Goal: Task Accomplishment & Management: Use online tool/utility

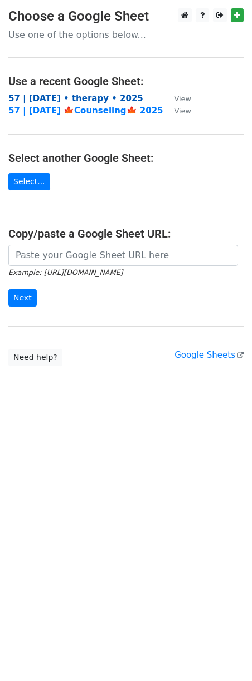
click at [85, 101] on strong "57 | oct 9 • therapy • 2025" at bounding box center [75, 99] width 135 height 10
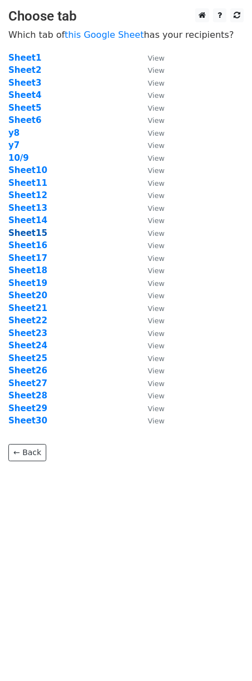
click at [32, 236] on strong "Sheet15" at bounding box center [27, 233] width 39 height 10
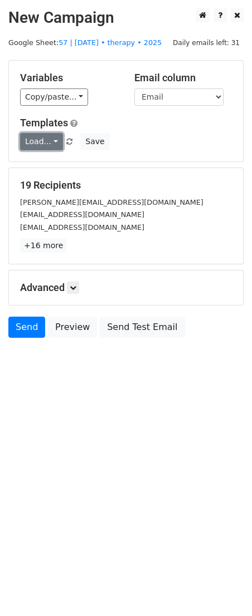
click at [37, 143] on link "Load..." at bounding box center [41, 141] width 43 height 17
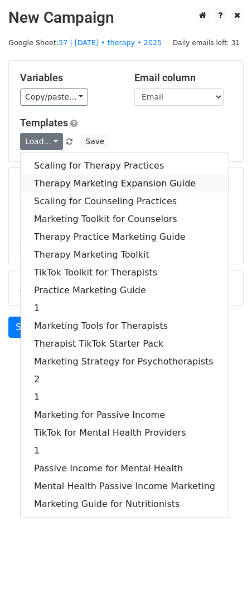
click at [98, 183] on link "Therapy Marketing Expansion Guide" at bounding box center [125, 184] width 208 height 18
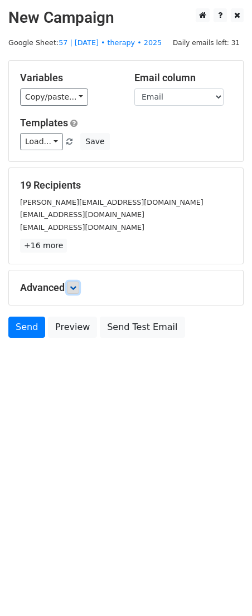
click at [79, 288] on link at bounding box center [73, 288] width 12 height 12
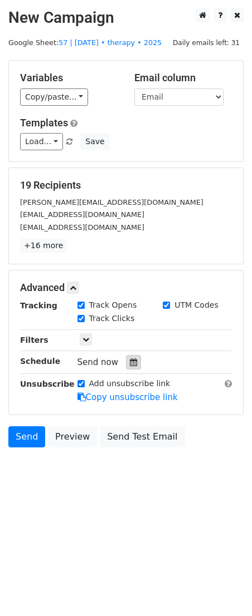
click at [126, 360] on div at bounding box center [133, 362] width 15 height 14
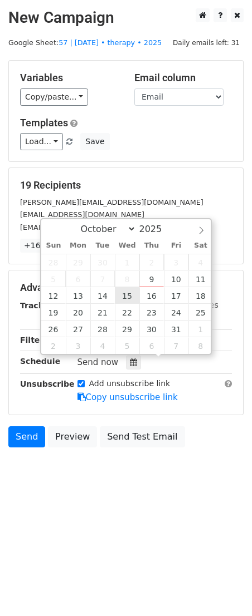
type input "2025-10-15 12:00"
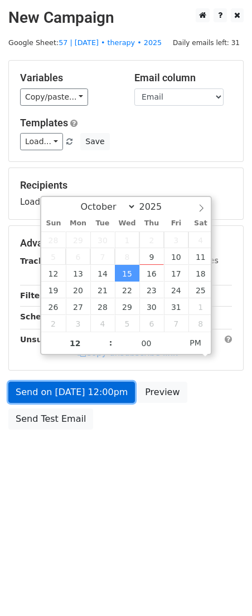
click at [91, 394] on link "Send on Oct 15 at 12:00pm" at bounding box center [71, 392] width 126 height 21
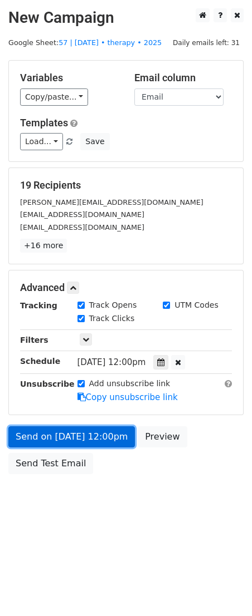
click at [26, 433] on link "Send on Oct 15 at 12:00pm" at bounding box center [71, 436] width 126 height 21
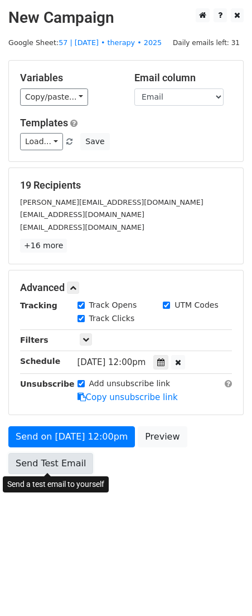
click at [34, 469] on link "Send Test Email" at bounding box center [50, 463] width 85 height 21
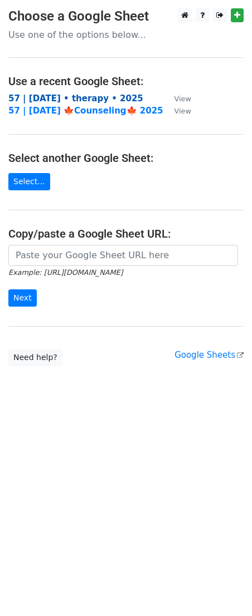
click at [75, 101] on strong "57 | [DATE] • therapy • 2025" at bounding box center [75, 99] width 135 height 10
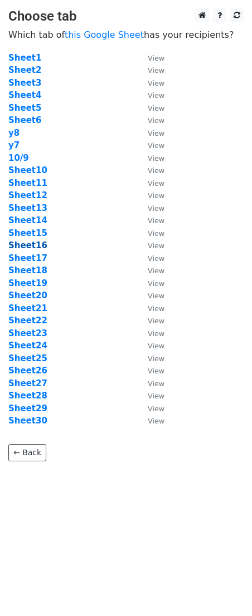
click at [35, 248] on strong "Sheet16" at bounding box center [27, 246] width 39 height 10
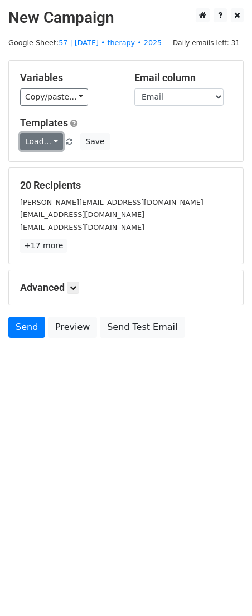
click at [37, 144] on link "Load..." at bounding box center [41, 141] width 43 height 17
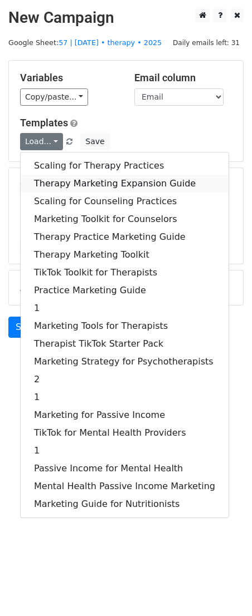
click at [70, 183] on link "Therapy Marketing Expansion Guide" at bounding box center [125, 184] width 208 height 18
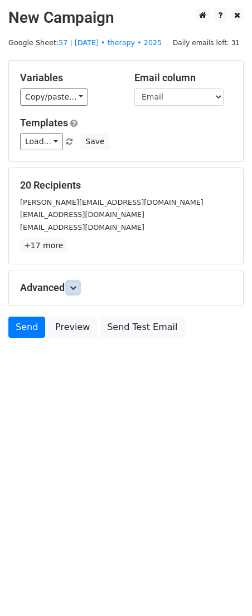
click at [79, 288] on link at bounding box center [73, 288] width 12 height 12
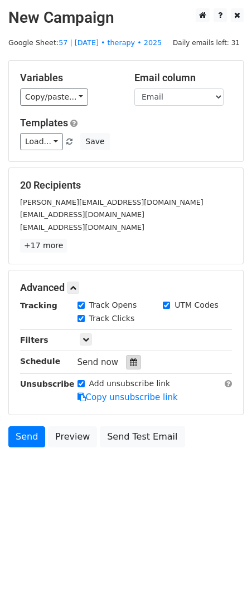
click at [130, 362] on icon at bounding box center [133, 363] width 7 height 8
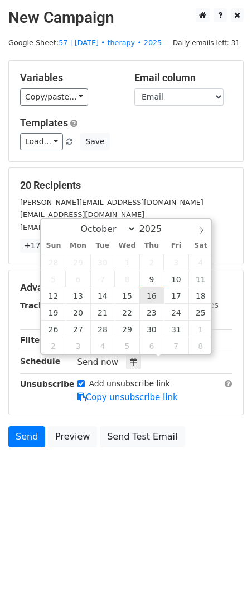
type input "2025-10-16 12:00"
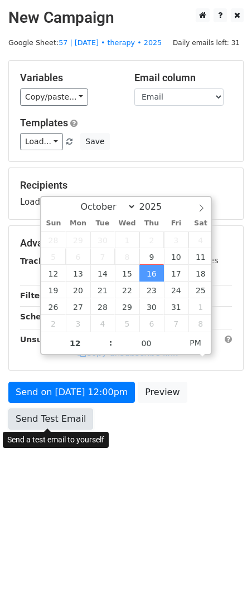
click at [64, 410] on link "Send Test Email" at bounding box center [50, 419] width 85 height 21
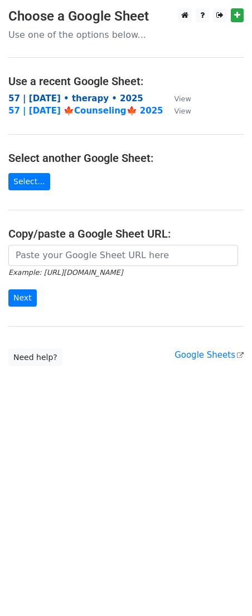
click at [78, 97] on strong "57 | [DATE] • therapy • 2025" at bounding box center [75, 99] width 135 height 10
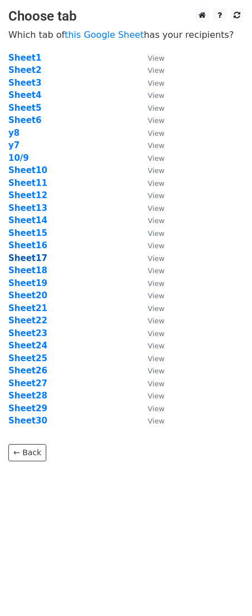
click at [40, 261] on strong "Sheet17" at bounding box center [27, 258] width 39 height 10
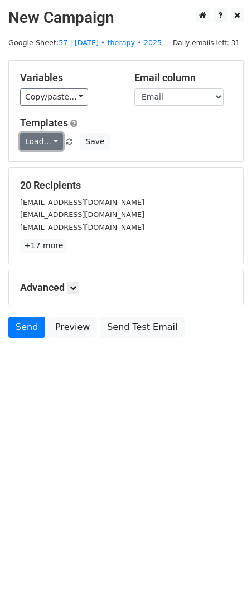
click at [43, 140] on link "Load..." at bounding box center [41, 141] width 43 height 17
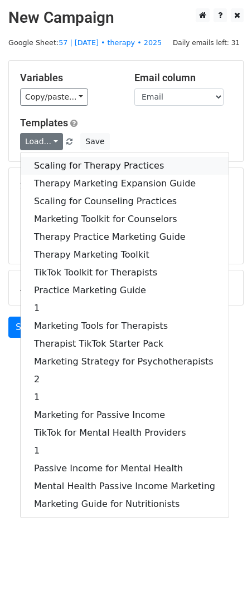
click at [63, 161] on link "Scaling for Therapy Practices" at bounding box center [125, 166] width 208 height 18
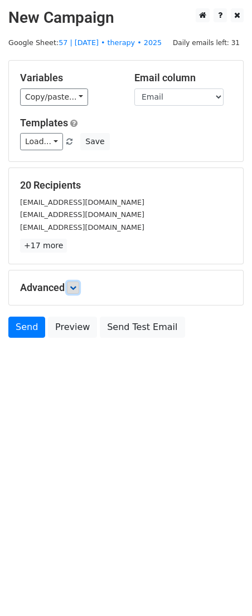
click at [76, 290] on icon at bounding box center [73, 287] width 7 height 7
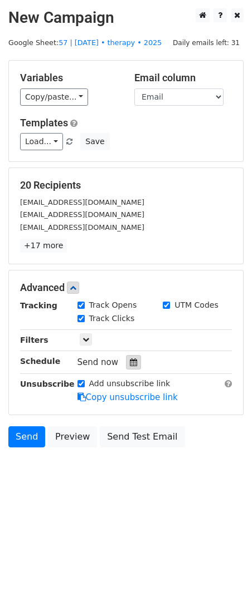
click at [130, 362] on icon at bounding box center [133, 363] width 7 height 8
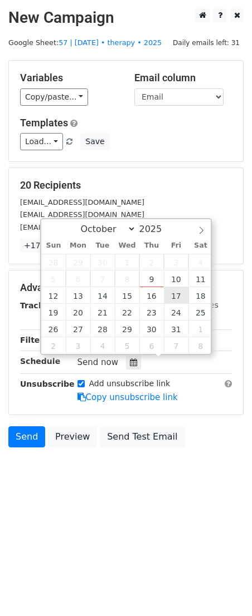
type input "2025-10-17 12:00"
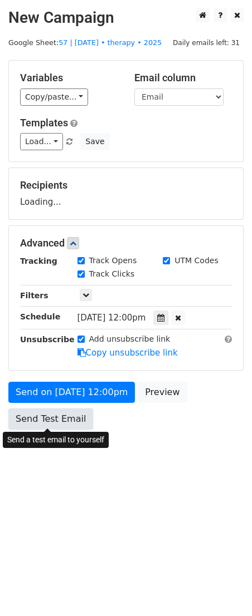
click at [76, 425] on link "Send Test Email" at bounding box center [50, 419] width 85 height 21
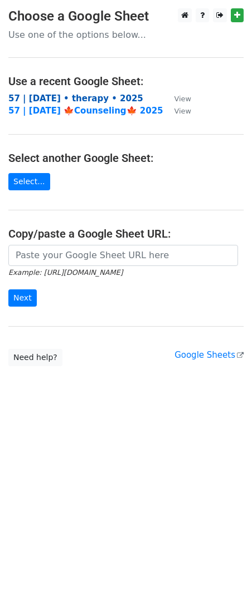
click at [73, 99] on strong "57 | [DATE] • therapy • 2025" at bounding box center [75, 99] width 135 height 10
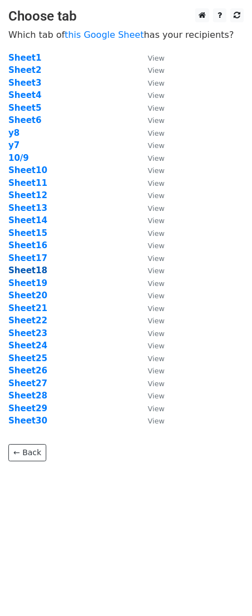
click at [34, 273] on strong "Sheet18" at bounding box center [27, 271] width 39 height 10
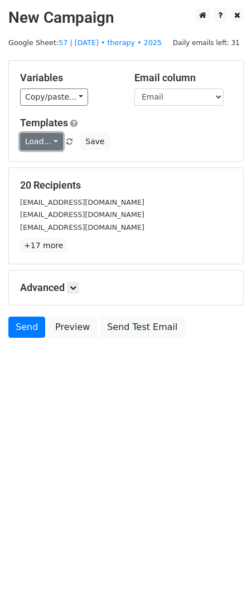
click at [37, 141] on link "Load..." at bounding box center [41, 141] width 43 height 17
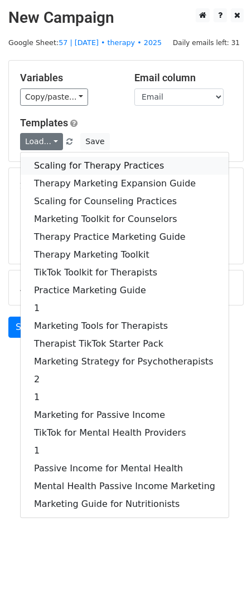
click at [61, 161] on link "Scaling for Therapy Practices" at bounding box center [125, 166] width 208 height 18
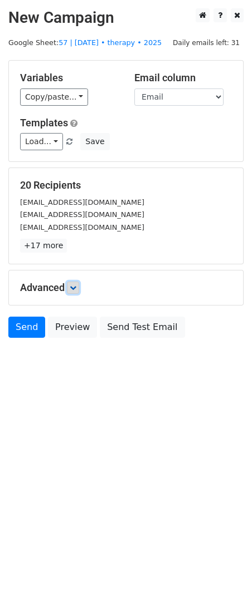
click at [76, 288] on icon at bounding box center [73, 287] width 7 height 7
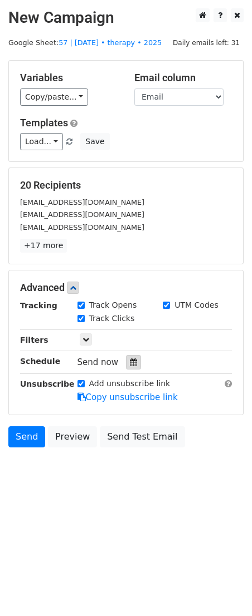
click at [130, 364] on icon at bounding box center [133, 363] width 7 height 8
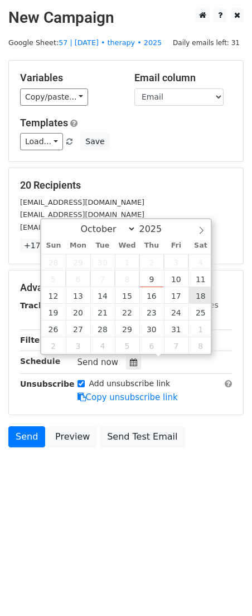
type input "2025-10-18 12:00"
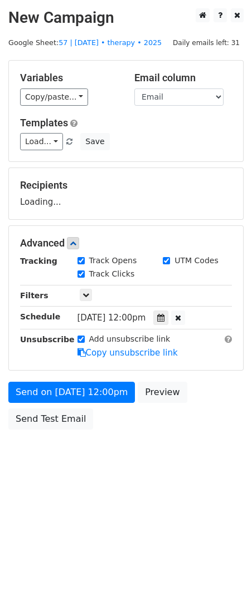
click at [78, 403] on div "Send on Oct 18 at 12:00pm Preview Send Test Email" at bounding box center [126, 408] width 252 height 53
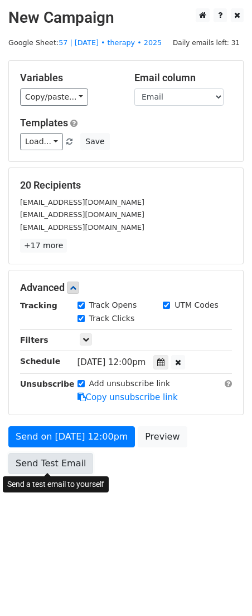
click at [55, 461] on link "Send Test Email" at bounding box center [50, 463] width 85 height 21
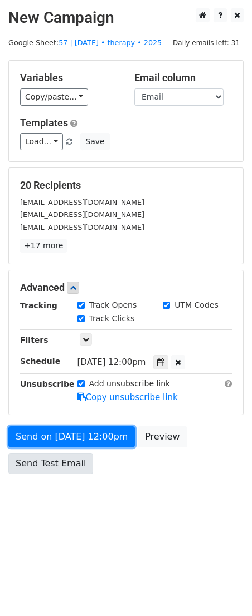
drag, startPoint x: 78, startPoint y: 439, endPoint x: 53, endPoint y: 457, distance: 30.7
click at [78, 439] on link "Send on Oct 18 at 12:00pm" at bounding box center [71, 436] width 126 height 21
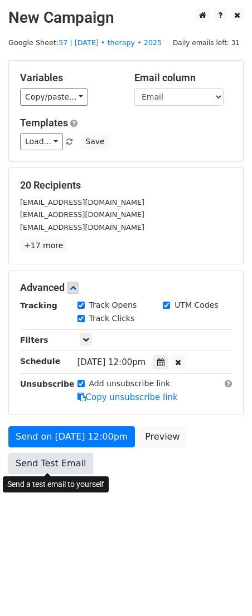
click at [45, 467] on link "Send Test Email" at bounding box center [50, 463] width 85 height 21
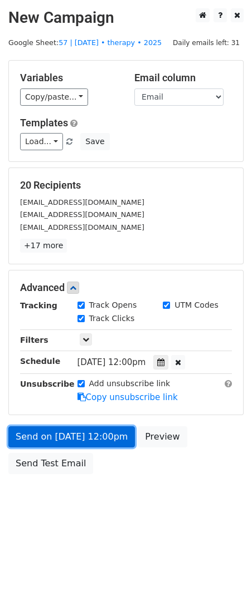
click at [62, 435] on link "Send on Oct 18 at 12:00pm" at bounding box center [71, 436] width 126 height 21
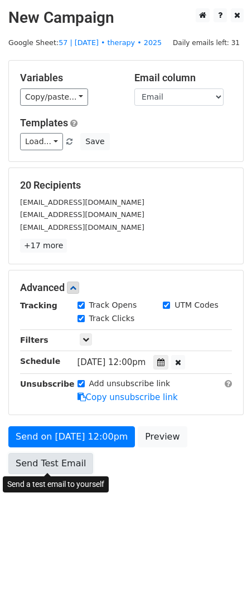
click at [46, 463] on link "Send Test Email" at bounding box center [50, 463] width 85 height 21
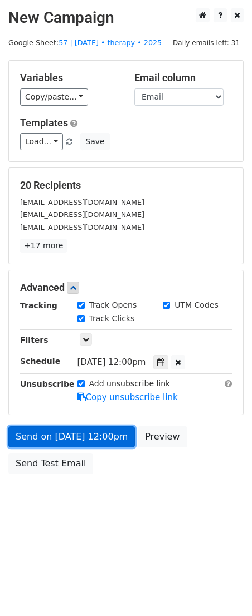
click at [66, 438] on link "Send on Oct 18 at 12:00pm" at bounding box center [71, 436] width 126 height 21
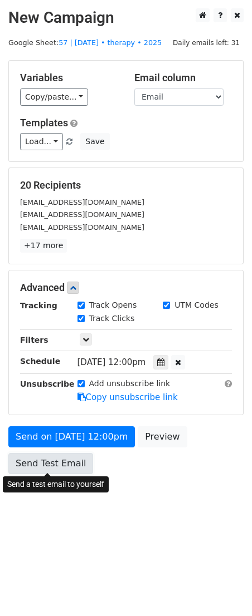
click at [55, 468] on link "Send Test Email" at bounding box center [50, 463] width 85 height 21
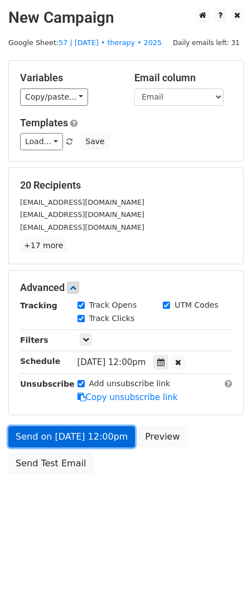
click at [70, 436] on link "Send on Oct 18 at 12:00pm" at bounding box center [71, 436] width 126 height 21
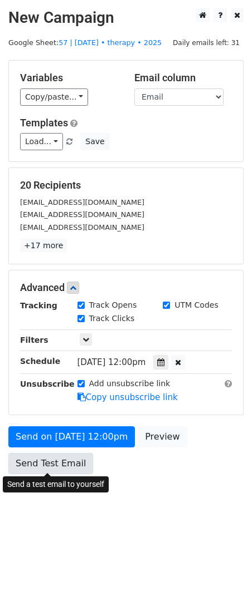
click at [60, 455] on link "Send Test Email" at bounding box center [50, 463] width 85 height 21
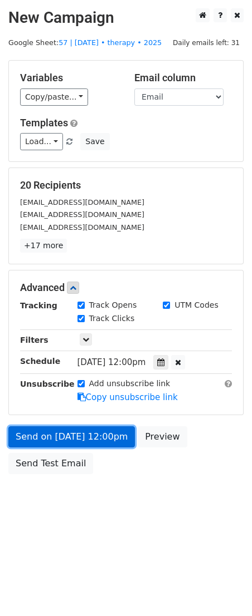
click at [76, 426] on link "Send on Oct 18 at 12:00pm" at bounding box center [71, 436] width 126 height 21
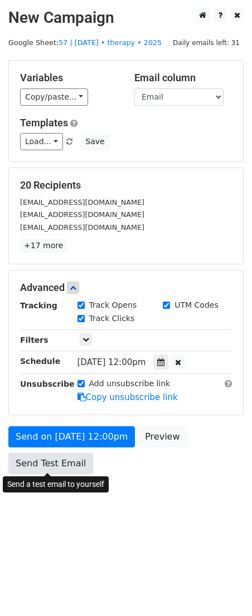
click at [65, 457] on link "Send Test Email" at bounding box center [50, 463] width 85 height 21
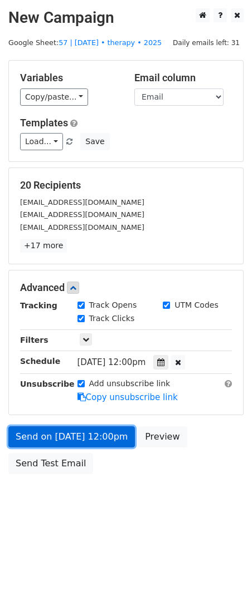
click at [77, 430] on link "Send on Oct 18 at 12:00pm" at bounding box center [71, 436] width 126 height 21
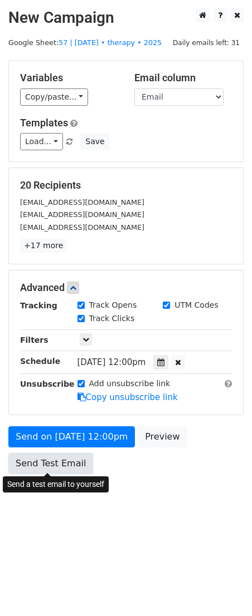
click at [63, 457] on link "Send Test Email" at bounding box center [50, 463] width 85 height 21
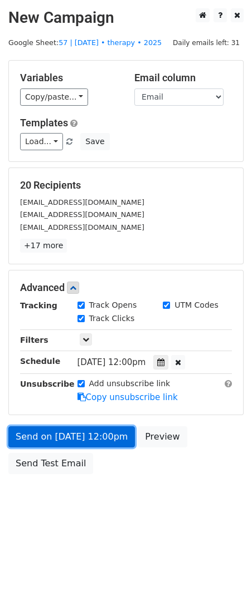
click at [65, 436] on link "Send on Oct 18 at 12:00pm" at bounding box center [71, 436] width 126 height 21
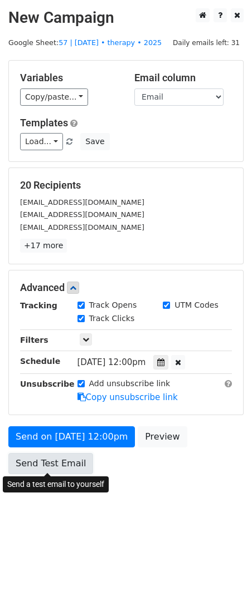
click at [52, 468] on link "Send Test Email" at bounding box center [50, 463] width 85 height 21
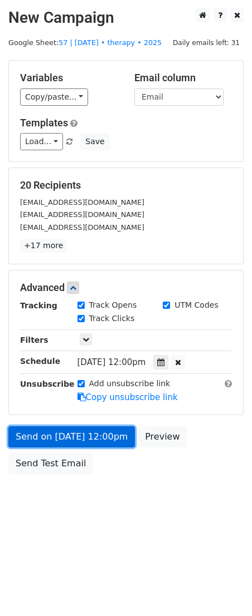
click at [67, 438] on link "Send on Oct 18 at 12:00pm" at bounding box center [71, 436] width 126 height 21
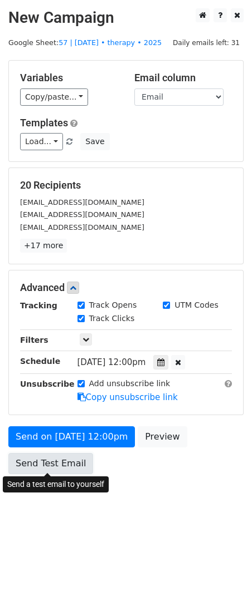
click at [55, 464] on link "Send Test Email" at bounding box center [50, 463] width 85 height 21
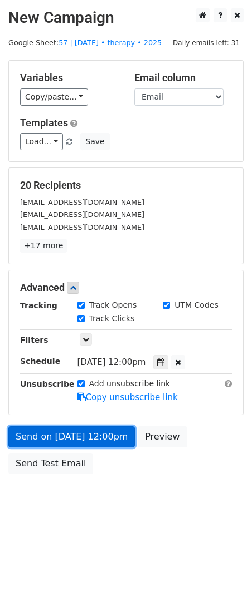
click at [64, 436] on link "Send on Oct 18 at 12:00pm" at bounding box center [71, 436] width 126 height 21
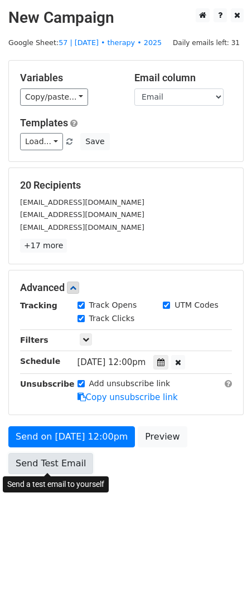
click at [56, 460] on link "Send Test Email" at bounding box center [50, 463] width 85 height 21
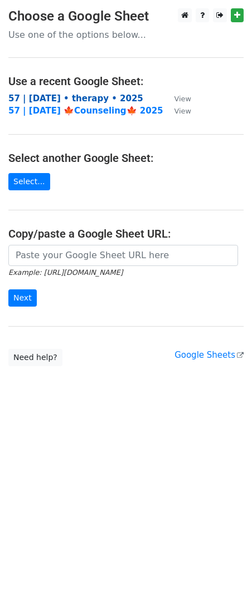
click at [72, 95] on strong "57 | [DATE] • therapy • 2025" at bounding box center [75, 99] width 135 height 10
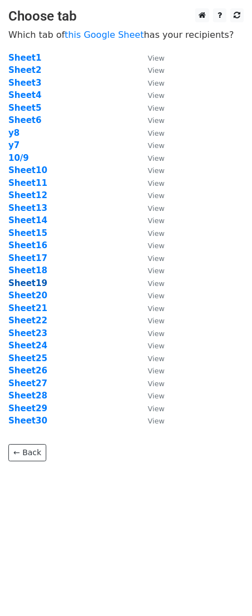
click at [31, 283] on strong "Sheet19" at bounding box center [27, 283] width 39 height 10
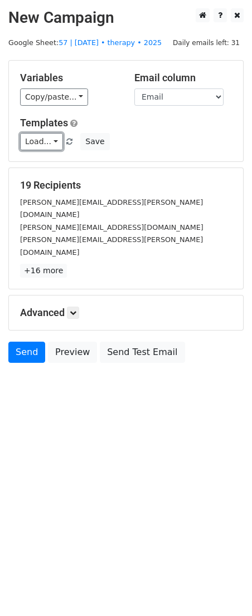
click at [43, 149] on link "Load..." at bounding box center [41, 141] width 43 height 17
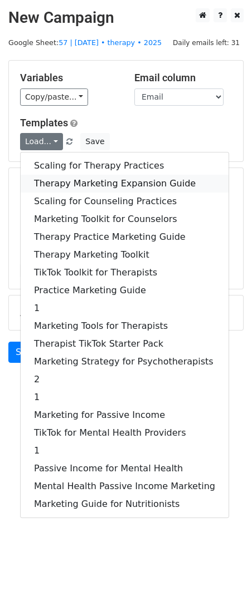
click at [65, 182] on link "Therapy Marketing Expansion Guide" at bounding box center [125, 184] width 208 height 18
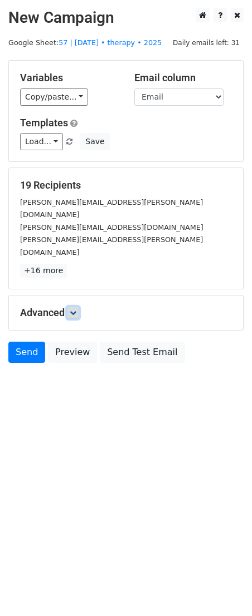
click at [76, 310] on icon at bounding box center [73, 313] width 7 height 7
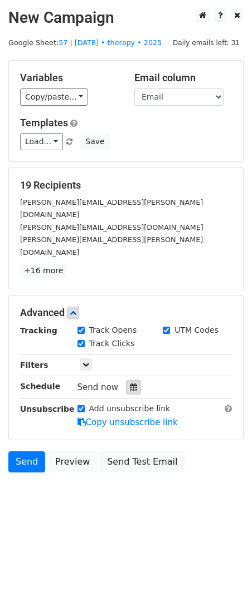
click at [130, 384] on icon at bounding box center [133, 388] width 7 height 8
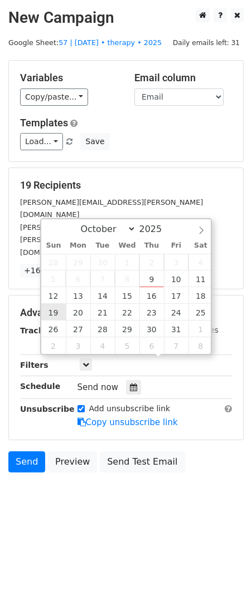
type input "2025-10-19 12:00"
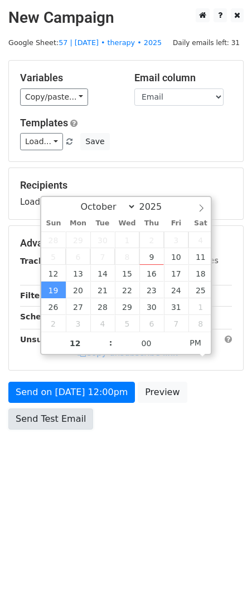
click at [59, 409] on link "Send Test Email" at bounding box center [50, 419] width 85 height 21
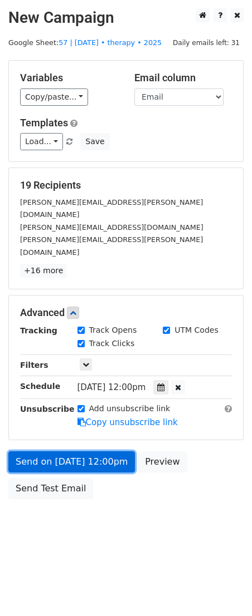
click at [36, 451] on link "Send on Oct 19 at 12:00pm" at bounding box center [71, 461] width 126 height 21
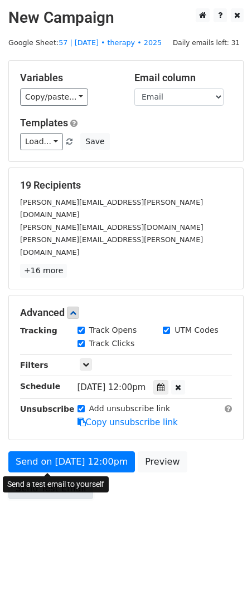
click at [34, 478] on link "Send Test Email" at bounding box center [50, 488] width 85 height 21
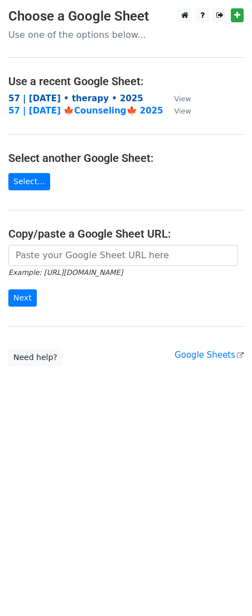
click at [84, 99] on strong "57 | [DATE] • therapy • 2025" at bounding box center [75, 99] width 135 height 10
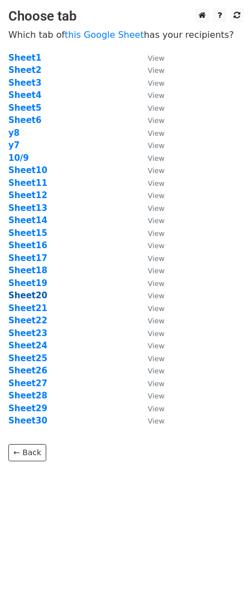
click at [39, 294] on strong "Sheet20" at bounding box center [27, 296] width 39 height 10
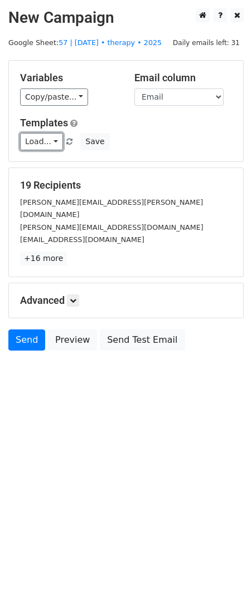
click at [33, 148] on link "Load..." at bounding box center [41, 141] width 43 height 17
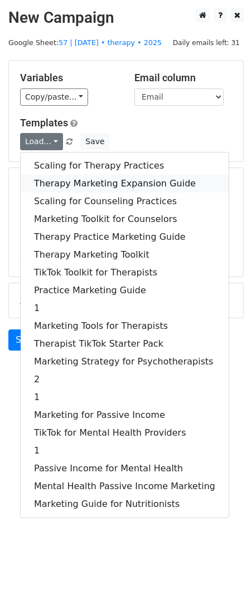
click at [61, 178] on link "Therapy Marketing Expansion Guide" at bounding box center [125, 184] width 208 height 18
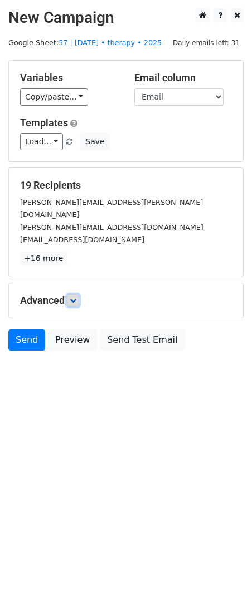
drag, startPoint x: 73, startPoint y: 287, endPoint x: 133, endPoint y: 364, distance: 97.1
click at [73, 297] on icon at bounding box center [73, 300] width 7 height 7
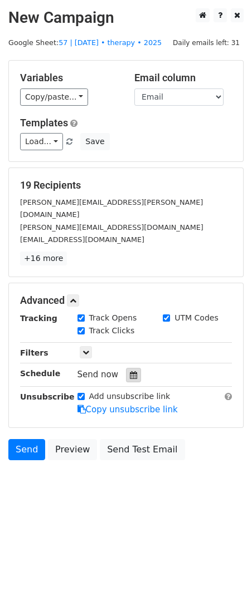
click at [126, 368] on div at bounding box center [133, 375] width 15 height 14
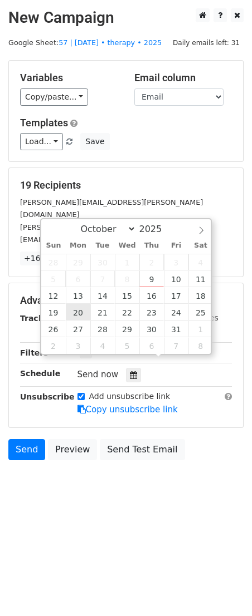
type input "2025-10-20 12:00"
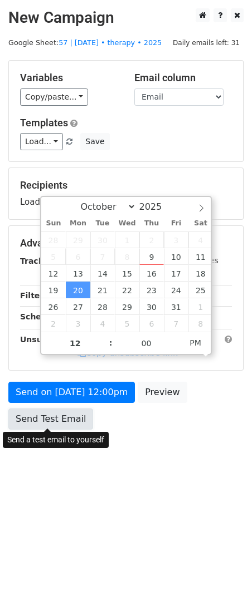
click at [64, 417] on link "Send Test Email" at bounding box center [50, 419] width 85 height 21
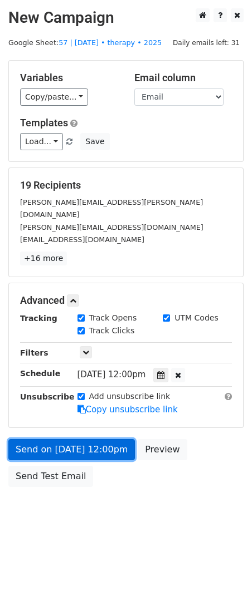
click at [61, 439] on link "Send on Oct 20 at 12:00pm" at bounding box center [71, 449] width 126 height 21
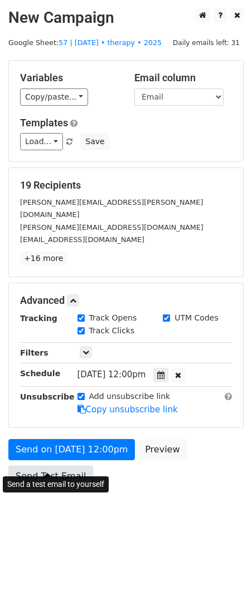
click at [51, 468] on link "Send Test Email" at bounding box center [50, 476] width 85 height 21
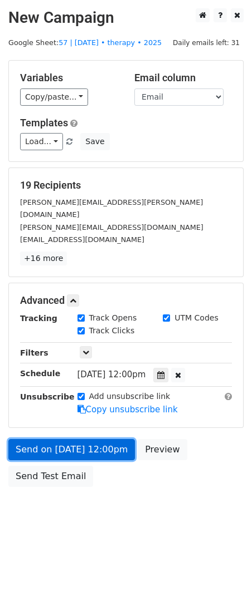
click at [64, 439] on link "Send on Oct 20 at 12:00pm" at bounding box center [71, 449] width 126 height 21
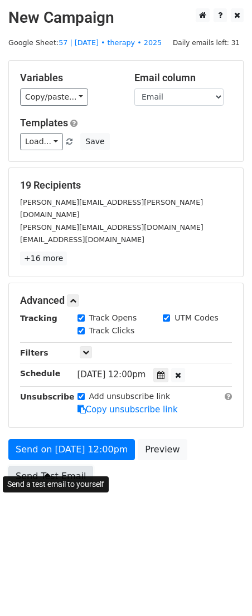
click at [56, 466] on link "Send Test Email" at bounding box center [50, 476] width 85 height 21
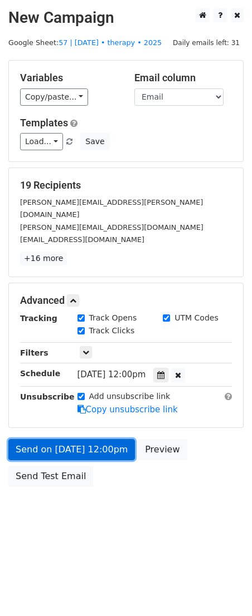
click at [66, 439] on link "Send on Oct 20 at 12:00pm" at bounding box center [71, 449] width 126 height 21
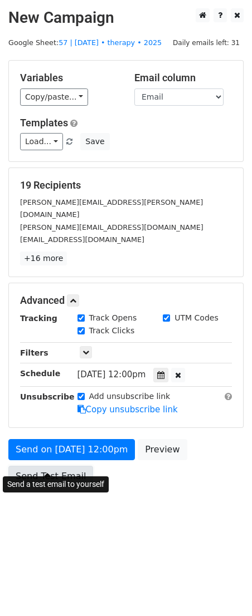
click at [57, 468] on link "Send Test Email" at bounding box center [50, 476] width 85 height 21
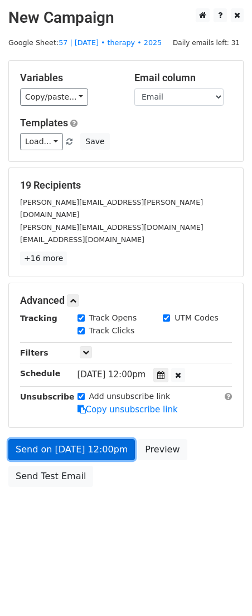
click at [66, 439] on link "Send on Oct 20 at 12:00pm" at bounding box center [71, 449] width 126 height 21
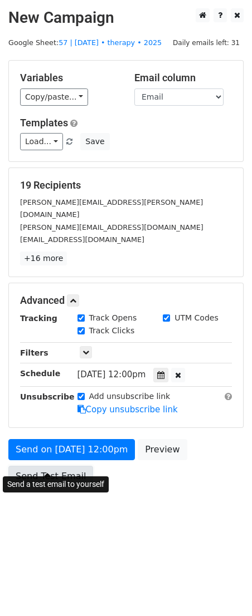
click at [53, 466] on link "Send Test Email" at bounding box center [50, 476] width 85 height 21
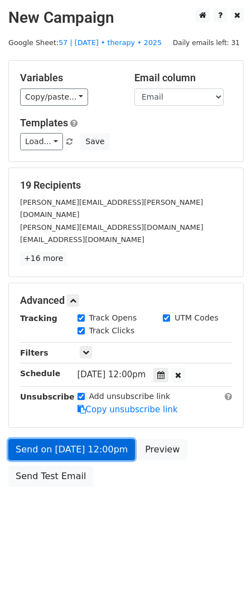
click at [56, 439] on link "Send on Oct 20 at 12:00pm" at bounding box center [71, 449] width 126 height 21
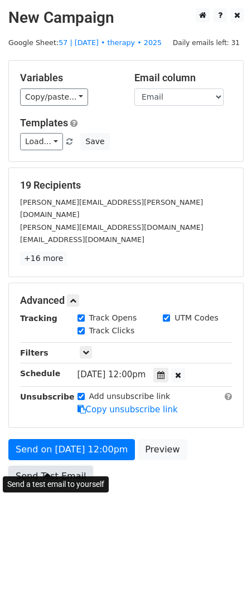
click at [51, 466] on link "Send Test Email" at bounding box center [50, 476] width 85 height 21
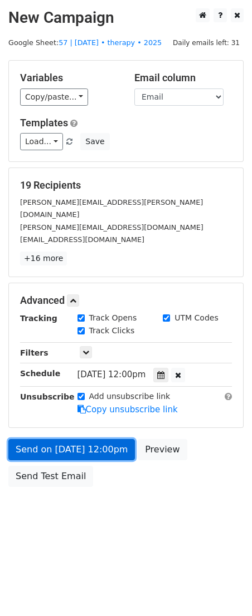
click at [85, 439] on link "Send on Oct 20 at 12:00pm" at bounding box center [71, 449] width 126 height 21
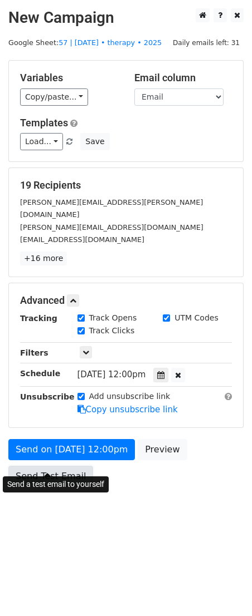
click at [61, 466] on link "Send Test Email" at bounding box center [50, 476] width 85 height 21
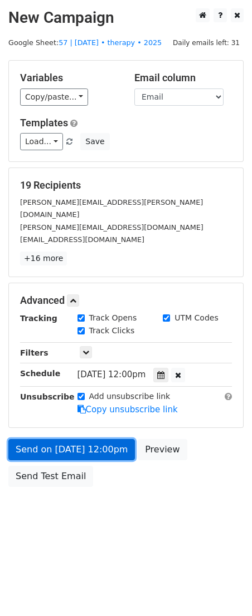
click at [76, 439] on link "Send on Oct 20 at 12:00pm" at bounding box center [71, 449] width 126 height 21
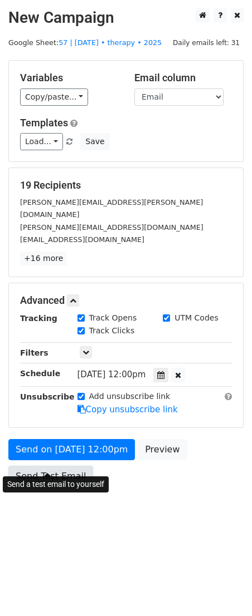
click at [65, 470] on link "Send Test Email" at bounding box center [50, 476] width 85 height 21
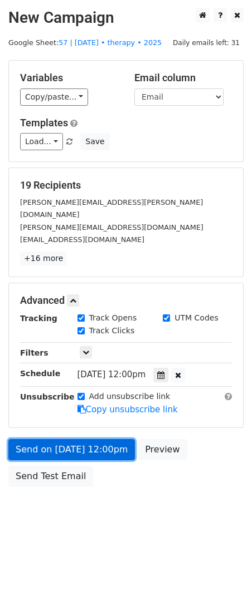
click at [70, 439] on link "Send on Oct 20 at 12:00pm" at bounding box center [71, 449] width 126 height 21
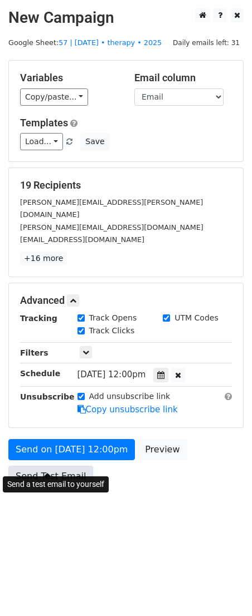
click at [58, 466] on link "Send Test Email" at bounding box center [50, 476] width 85 height 21
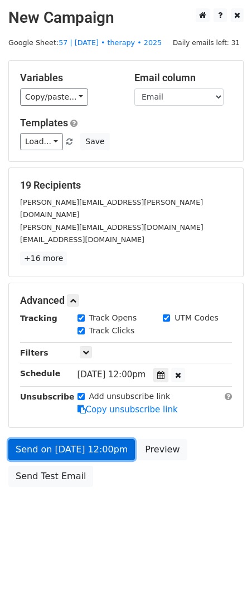
click at [61, 439] on link "Send on Oct 20 at 12:00pm" at bounding box center [71, 449] width 126 height 21
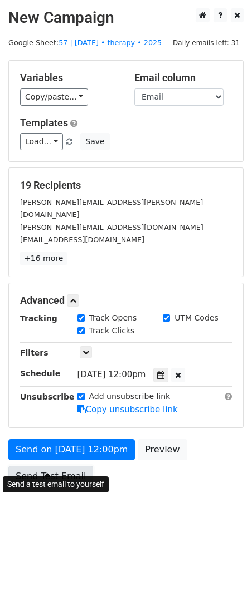
click at [57, 469] on link "Send Test Email" at bounding box center [50, 476] width 85 height 21
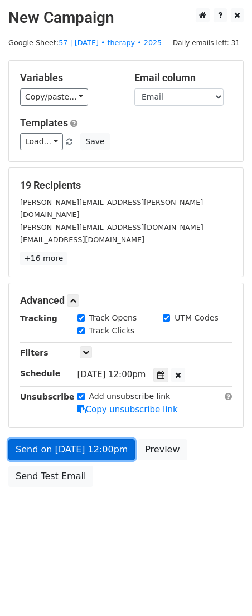
click at [116, 439] on link "Send on Oct 20 at 12:00pm" at bounding box center [71, 449] width 126 height 21
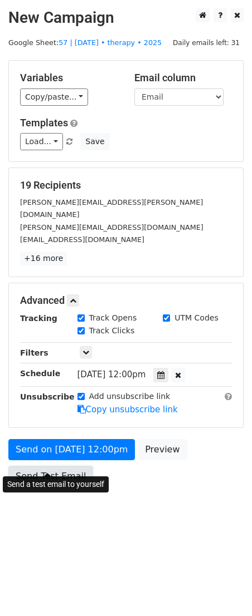
click at [58, 466] on link "Send Test Email" at bounding box center [50, 476] width 85 height 21
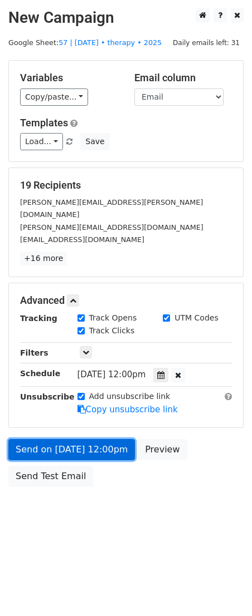
click at [75, 439] on link "Send on Oct 20 at 12:00pm" at bounding box center [71, 449] width 126 height 21
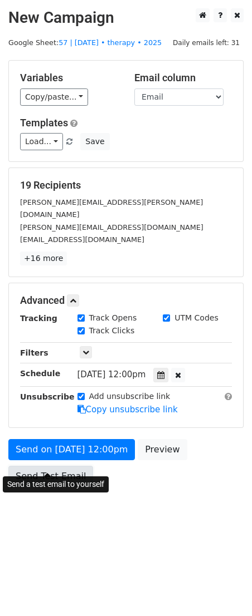
click at [55, 469] on link "Send Test Email" at bounding box center [50, 476] width 85 height 21
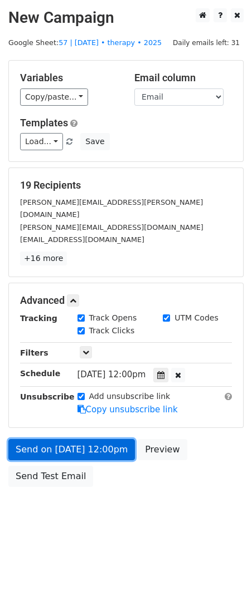
click at [48, 439] on link "Send on Oct 20 at 12:00pm" at bounding box center [71, 449] width 126 height 21
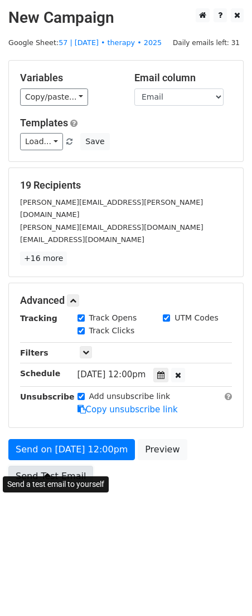
click at [47, 466] on link "Send Test Email" at bounding box center [50, 476] width 85 height 21
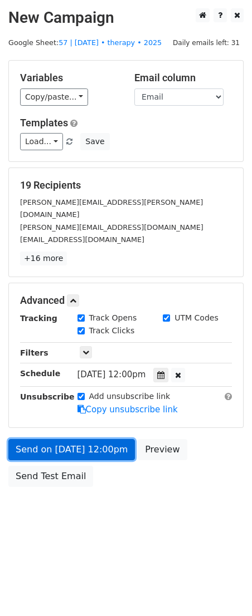
click at [52, 439] on link "Send on Oct 20 at 12:00pm" at bounding box center [71, 449] width 126 height 21
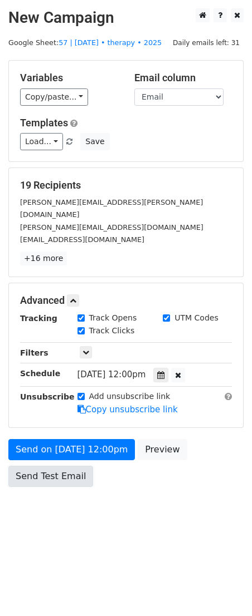
click at [46, 466] on link "Send Test Email" at bounding box center [50, 476] width 85 height 21
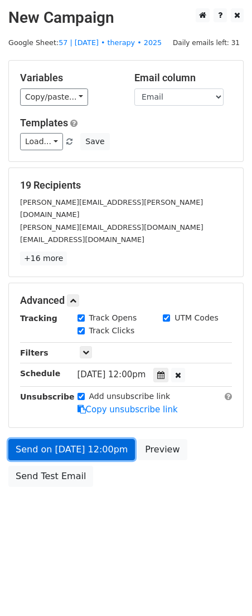
click at [51, 439] on link "Send on Oct 20 at 12:00pm" at bounding box center [71, 449] width 126 height 21
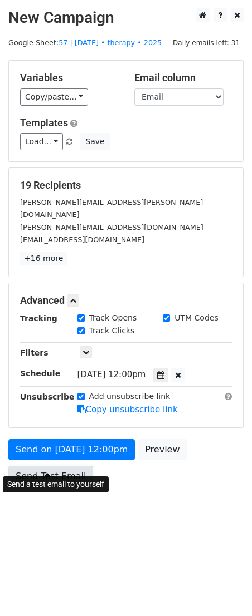
click at [48, 466] on link "Send Test Email" at bounding box center [50, 476] width 85 height 21
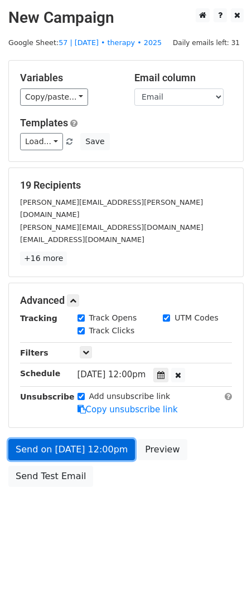
click at [54, 439] on link "Send on Oct 20 at 12:00pm" at bounding box center [71, 449] width 126 height 21
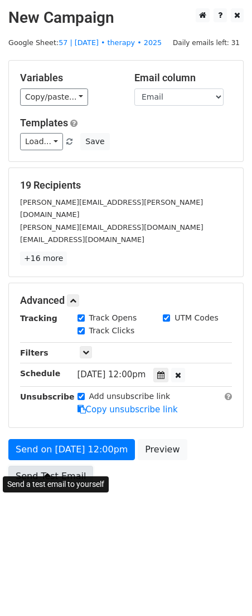
click at [49, 466] on link "Send Test Email" at bounding box center [50, 476] width 85 height 21
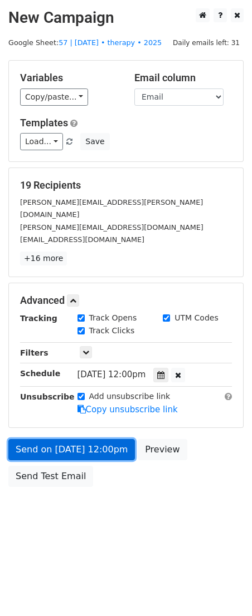
click at [55, 439] on link "Send on Oct 20 at 12:00pm" at bounding box center [71, 449] width 126 height 21
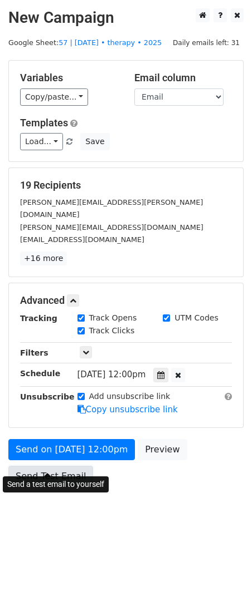
click at [50, 466] on link "Send Test Email" at bounding box center [50, 476] width 85 height 21
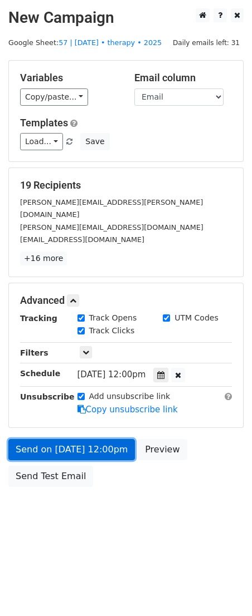
click at [57, 439] on link "Send on Oct 20 at 12:00pm" at bounding box center [71, 449] width 126 height 21
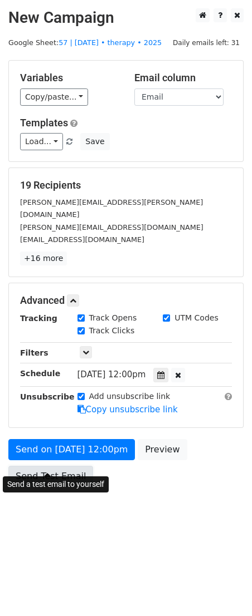
click at [51, 466] on link "Send Test Email" at bounding box center [50, 476] width 85 height 21
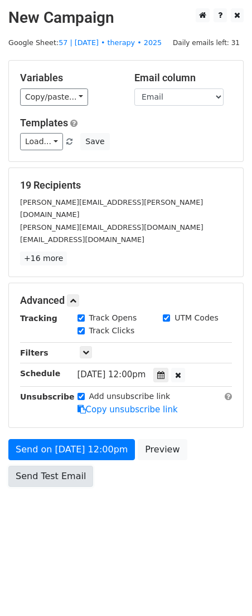
click at [51, 466] on link "Send Test Email" at bounding box center [50, 476] width 85 height 21
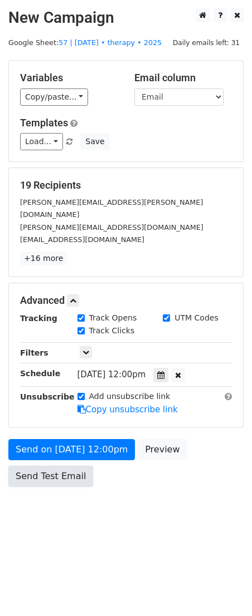
click at [51, 466] on link "Send Test Email" at bounding box center [50, 476] width 85 height 21
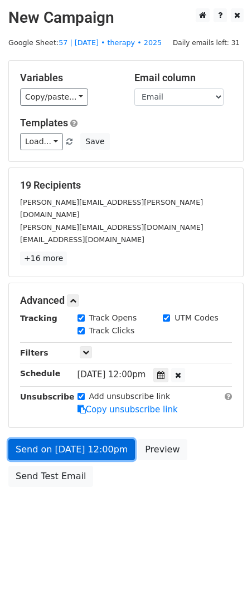
click at [51, 439] on link "Send on Oct 20 at 12:00pm" at bounding box center [71, 449] width 126 height 21
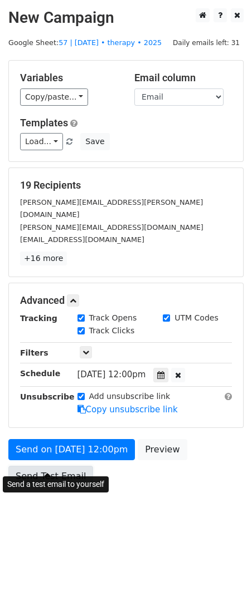
click at [52, 466] on link "Send Test Email" at bounding box center [50, 476] width 85 height 21
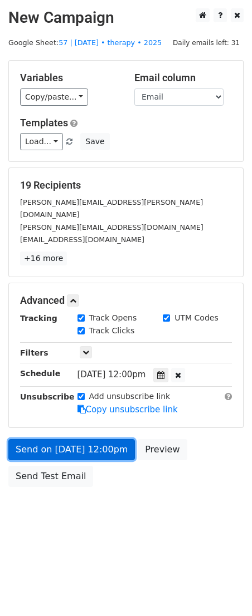
click at [66, 439] on link "Send on Oct 20 at 12:00pm" at bounding box center [71, 449] width 126 height 21
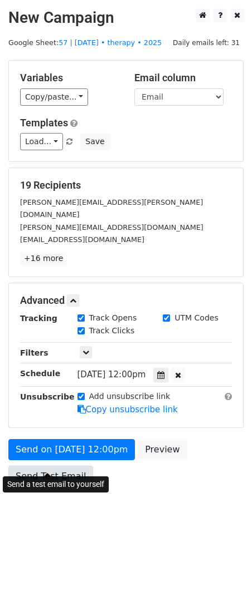
click at [57, 466] on link "Send Test Email" at bounding box center [50, 476] width 85 height 21
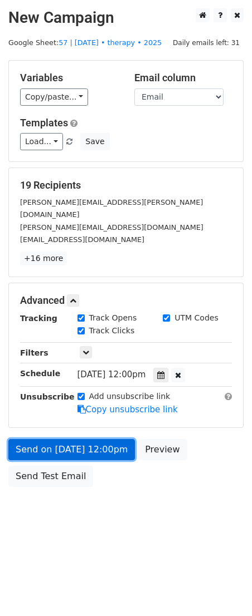
click at [62, 439] on link "Send on Oct 20 at 12:00pm" at bounding box center [71, 449] width 126 height 21
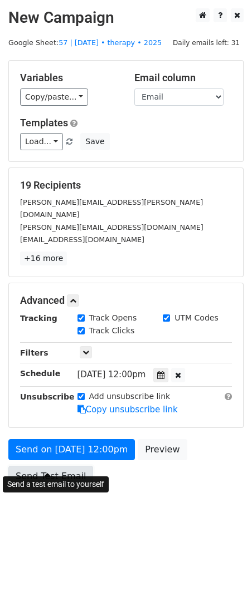
click at [58, 466] on link "Send Test Email" at bounding box center [50, 476] width 85 height 21
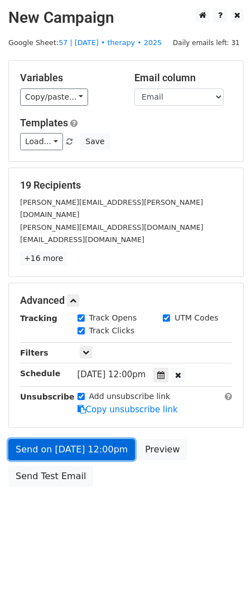
click at [65, 439] on link "Send on Oct 20 at 12:00pm" at bounding box center [71, 449] width 126 height 21
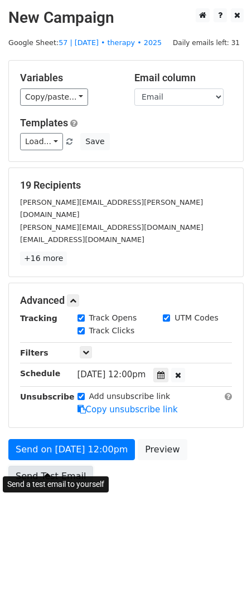
click at [58, 466] on link "Send Test Email" at bounding box center [50, 476] width 85 height 21
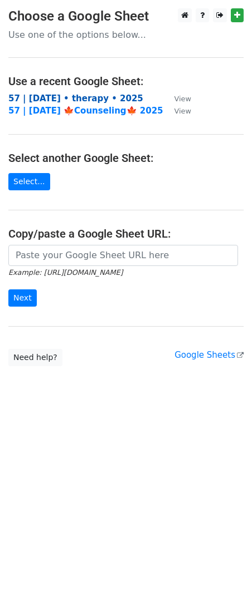
click at [63, 101] on strong "57 | [DATE] • therapy • 2025" at bounding box center [75, 99] width 135 height 10
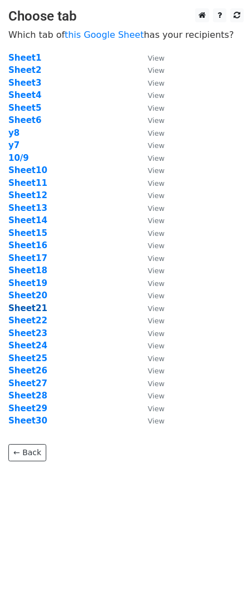
click at [34, 307] on strong "Sheet21" at bounding box center [27, 308] width 39 height 10
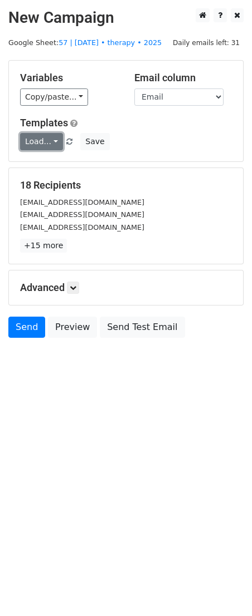
click at [42, 136] on link "Load..." at bounding box center [41, 141] width 43 height 17
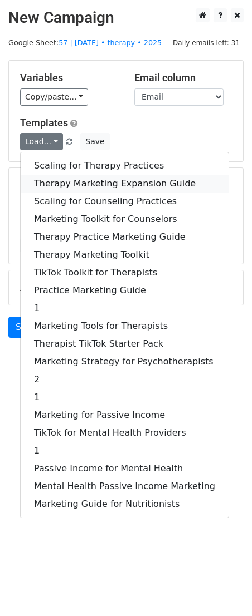
click at [71, 184] on link "Therapy Marketing Expansion Guide" at bounding box center [125, 184] width 208 height 18
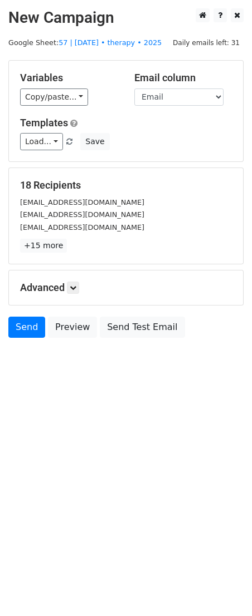
click at [78, 293] on div "Advanced Tracking Track Opens UTM Codes Track Clicks Filters Only include sprea…" at bounding box center [126, 288] width 234 height 35
click at [76, 288] on icon at bounding box center [73, 287] width 7 height 7
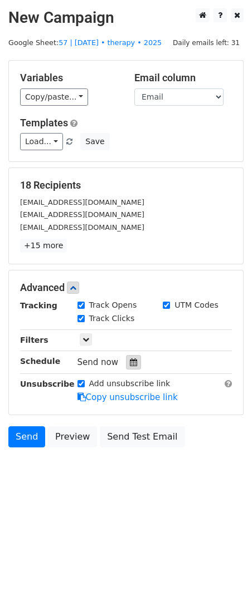
click at [131, 364] on icon at bounding box center [133, 363] width 7 height 8
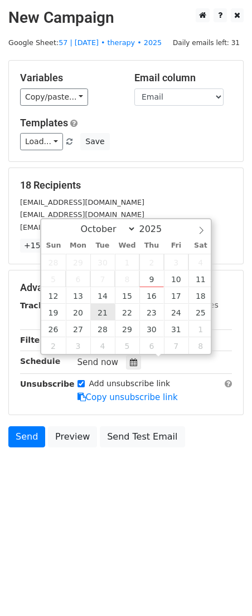
type input "[DATE] 12:00"
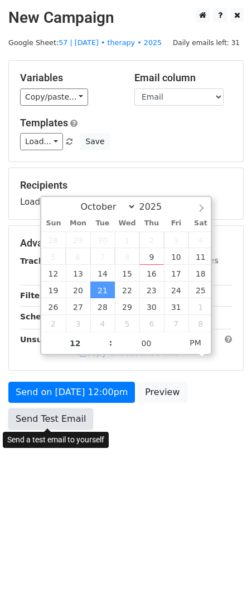
click at [72, 420] on link "Send Test Email" at bounding box center [50, 419] width 85 height 21
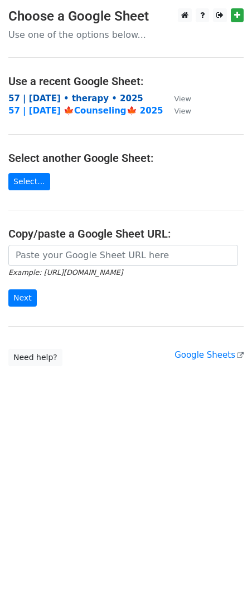
click at [76, 99] on strong "57 | [DATE] • therapy • 2025" at bounding box center [75, 99] width 135 height 10
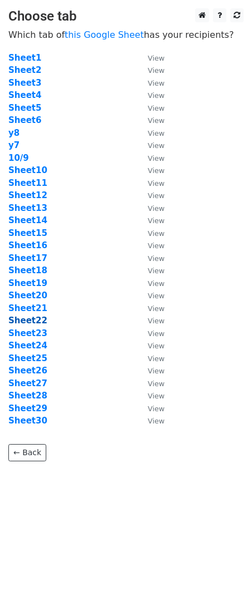
click at [40, 323] on strong "Sheet22" at bounding box center [27, 321] width 39 height 10
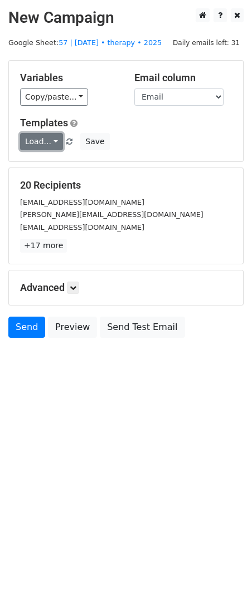
click at [24, 141] on link "Load..." at bounding box center [41, 141] width 43 height 17
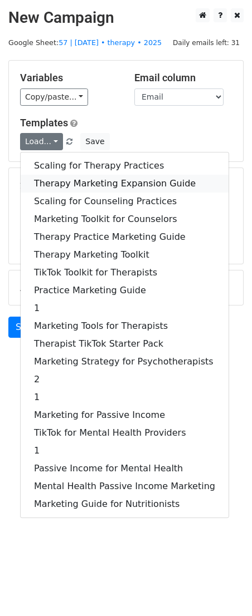
click at [55, 175] on link "Therapy Marketing Expansion Guide" at bounding box center [125, 184] width 208 height 18
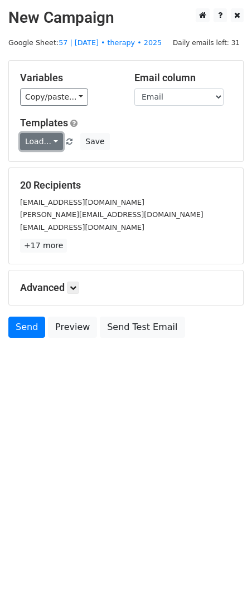
click at [43, 143] on link "Load..." at bounding box center [41, 141] width 43 height 17
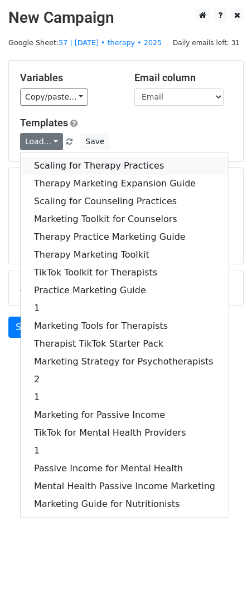
click at [56, 171] on link "Scaling for Therapy Practices" at bounding box center [125, 166] width 208 height 18
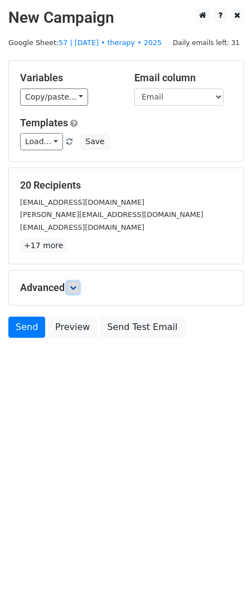
click at [75, 290] on link at bounding box center [73, 288] width 12 height 12
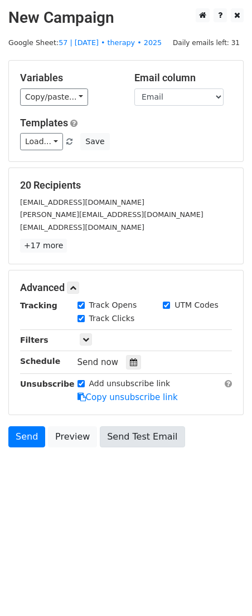
click at [126, 361] on div at bounding box center [133, 362] width 15 height 14
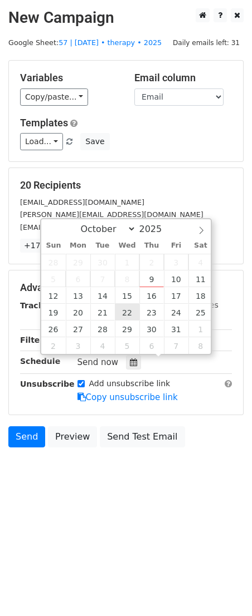
type input "2025-10-22 12:00"
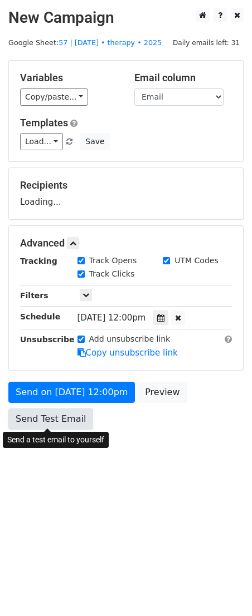
click at [70, 414] on link "Send Test Email" at bounding box center [50, 419] width 85 height 21
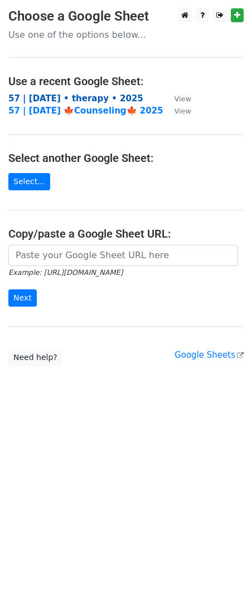
click at [96, 94] on strong "57 | [DATE] • therapy • 2025" at bounding box center [75, 99] width 135 height 10
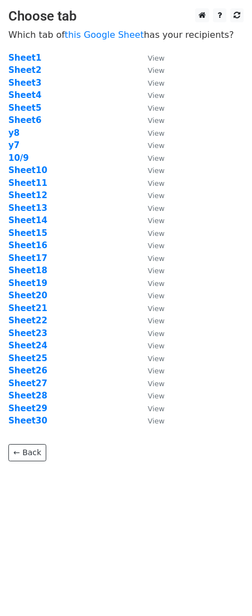
click at [36, 338] on td "Sheet23" at bounding box center [72, 333] width 128 height 13
click at [31, 336] on strong "Sheet23" at bounding box center [27, 333] width 39 height 10
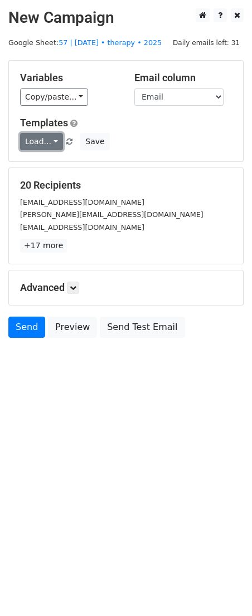
click at [43, 144] on link "Load..." at bounding box center [41, 141] width 43 height 17
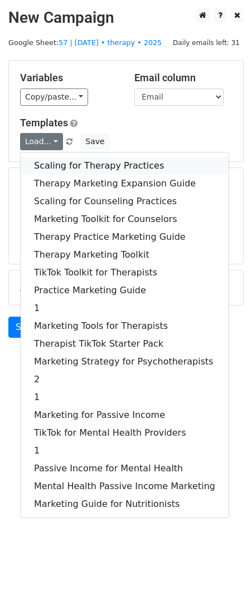
click at [69, 162] on link "Scaling for Therapy Practices" at bounding box center [125, 166] width 208 height 18
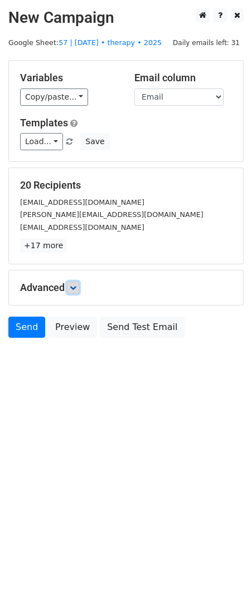
click at [69, 285] on link at bounding box center [73, 288] width 12 height 12
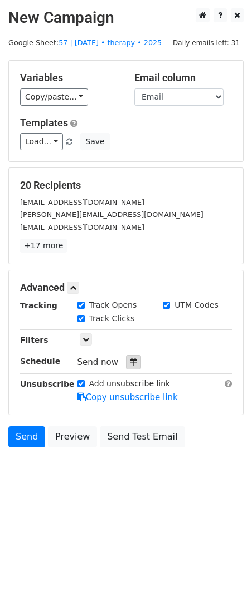
click at [130, 365] on icon at bounding box center [133, 363] width 7 height 8
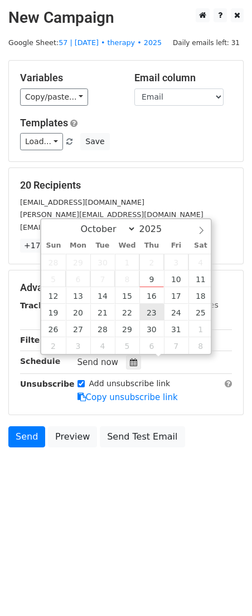
type input "2025-10-23 12:00"
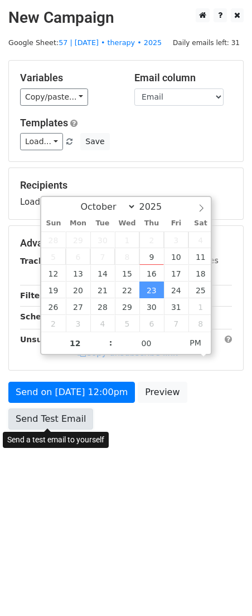
click at [75, 424] on link "Send Test Email" at bounding box center [50, 419] width 85 height 21
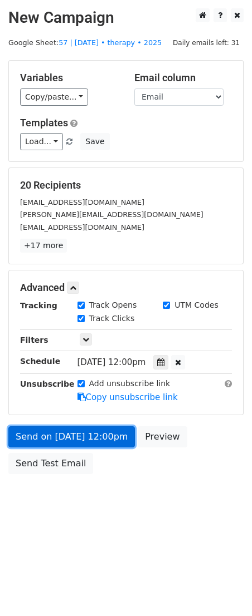
click at [27, 433] on link "Send on Oct 23 at 12:00pm" at bounding box center [71, 436] width 126 height 21
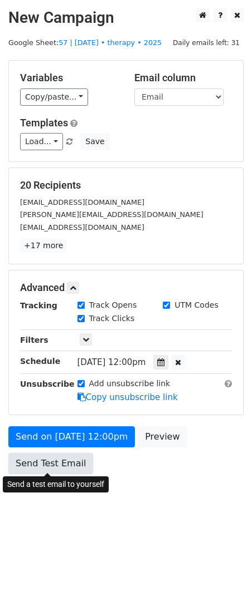
click at [26, 463] on link "Send Test Email" at bounding box center [50, 463] width 85 height 21
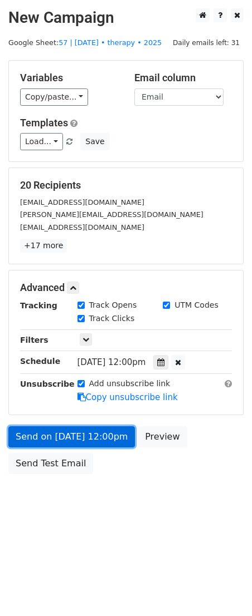
click at [62, 438] on link "Send on Oct 23 at 12:00pm" at bounding box center [71, 436] width 126 height 21
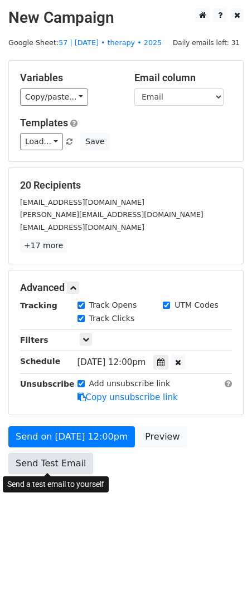
click at [55, 464] on link "Send Test Email" at bounding box center [50, 463] width 85 height 21
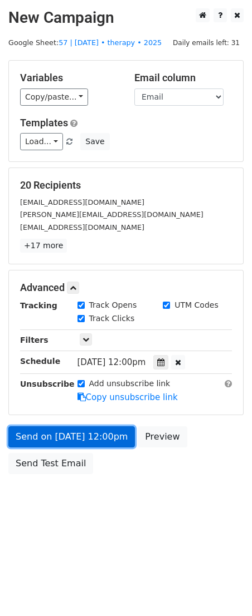
click at [73, 428] on link "Send on Oct 23 at 12:00pm" at bounding box center [71, 436] width 126 height 21
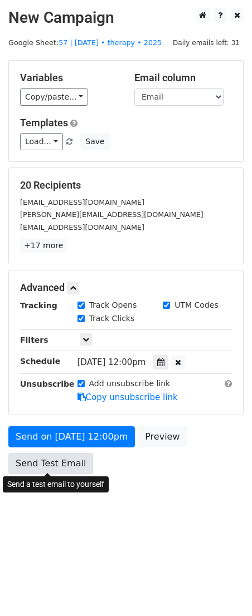
click at [53, 465] on link "Send Test Email" at bounding box center [50, 463] width 85 height 21
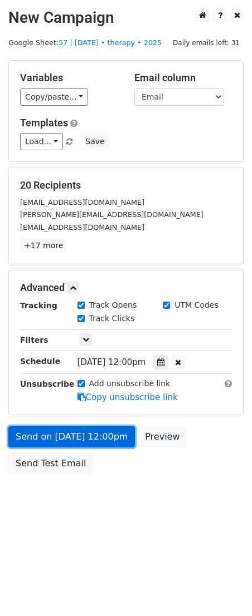
click at [68, 435] on link "Send on Oct 23 at 12:00pm" at bounding box center [71, 436] width 126 height 21
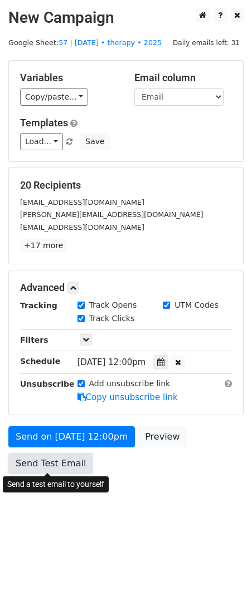
click at [58, 457] on link "Send Test Email" at bounding box center [50, 463] width 85 height 21
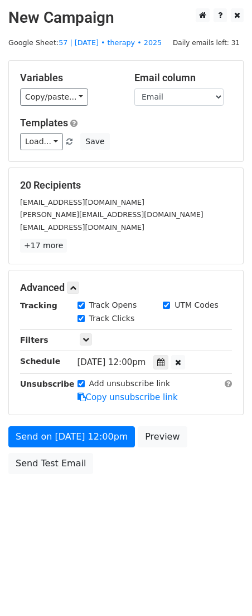
click at [75, 423] on form "Variables Copy/paste... {{Name}} {{Email}} Email column Name Email Templates Lo…" at bounding box center [125, 270] width 235 height 420
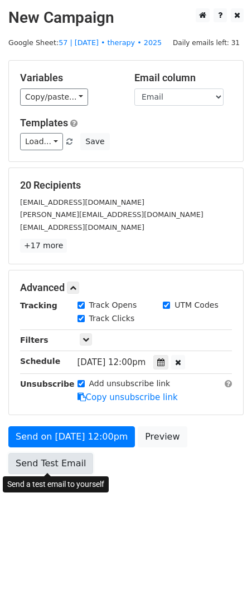
click at [64, 459] on link "Send Test Email" at bounding box center [50, 463] width 85 height 21
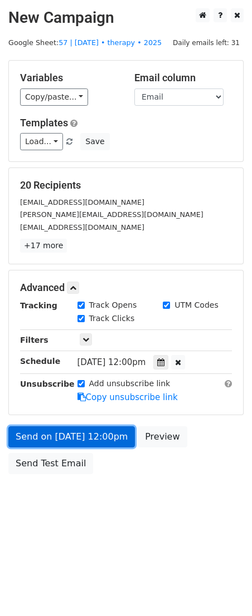
click at [83, 432] on link "Send on Oct 23 at 12:00pm" at bounding box center [71, 436] width 126 height 21
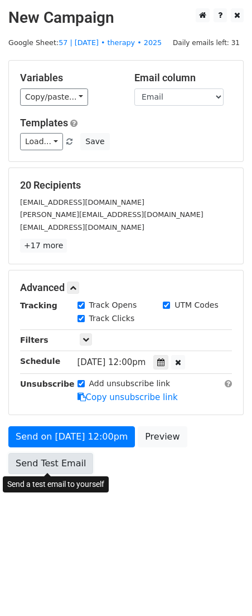
click at [60, 465] on link "Send Test Email" at bounding box center [50, 463] width 85 height 21
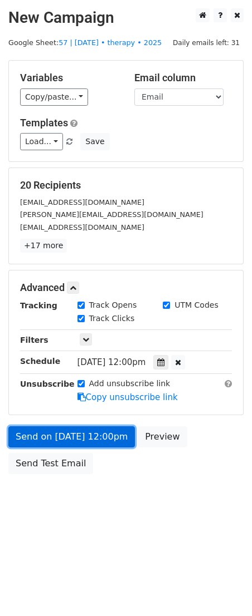
click at [78, 434] on link "Send on Oct 23 at 12:00pm" at bounding box center [71, 436] width 126 height 21
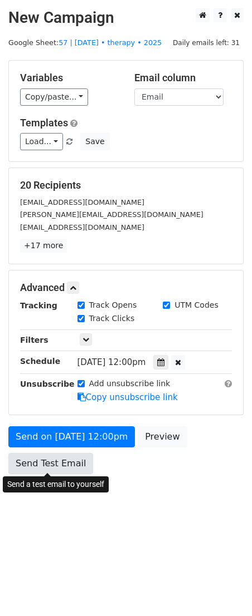
click at [51, 468] on link "Send Test Email" at bounding box center [50, 463] width 85 height 21
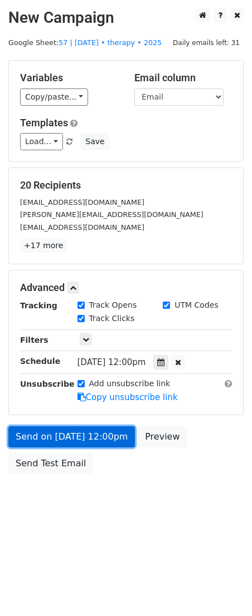
click at [80, 430] on link "Send on Oct 23 at 12:00pm" at bounding box center [71, 436] width 126 height 21
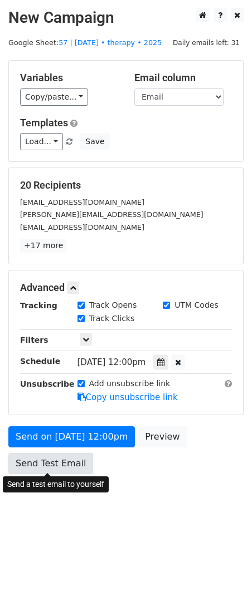
click at [68, 460] on link "Send Test Email" at bounding box center [50, 463] width 85 height 21
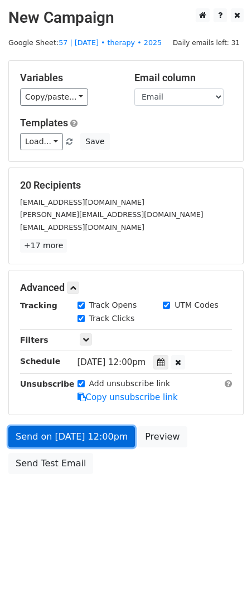
click at [94, 435] on link "Send on Oct 23 at 12:00pm" at bounding box center [71, 436] width 126 height 21
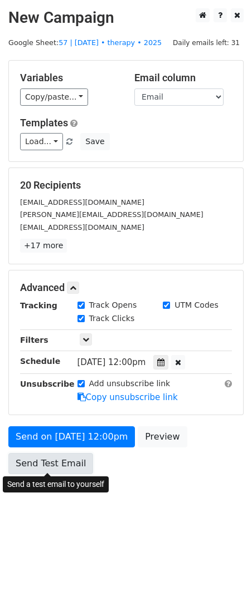
click at [60, 463] on link "Send Test Email" at bounding box center [50, 463] width 85 height 21
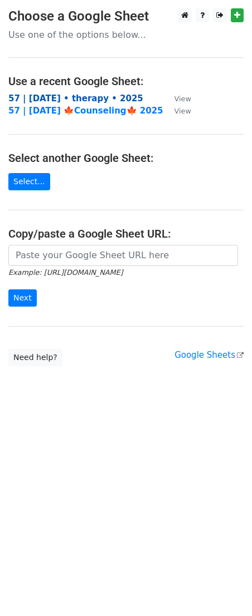
click at [101, 96] on strong "57 | [DATE] • therapy • 2025" at bounding box center [75, 99] width 135 height 10
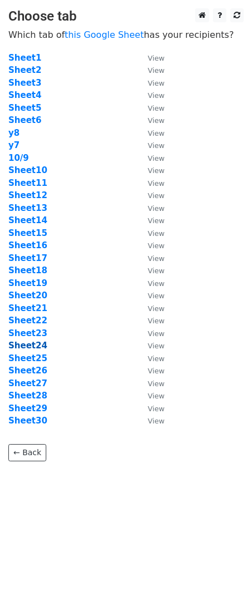
click at [36, 343] on strong "Sheet24" at bounding box center [27, 346] width 39 height 10
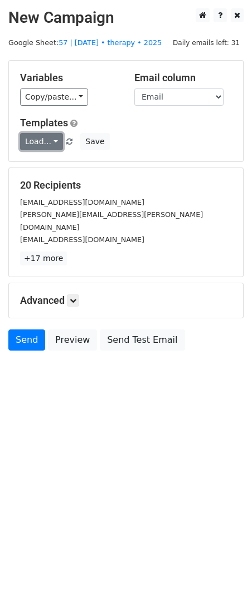
click at [47, 144] on link "Load..." at bounding box center [41, 141] width 43 height 17
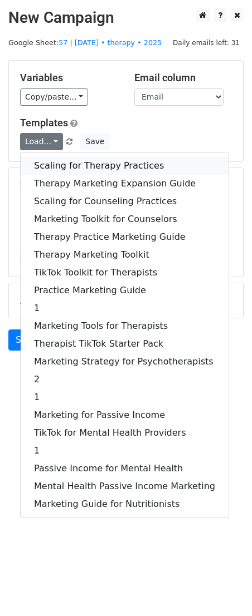
click at [65, 162] on link "Scaling for Therapy Practices" at bounding box center [125, 166] width 208 height 18
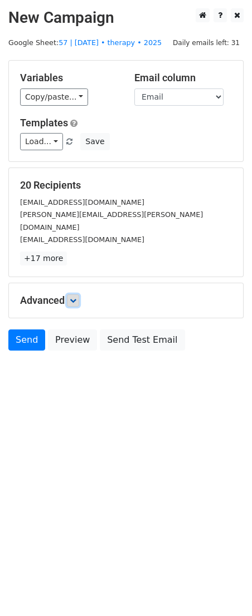
click at [76, 297] on icon at bounding box center [73, 300] width 7 height 7
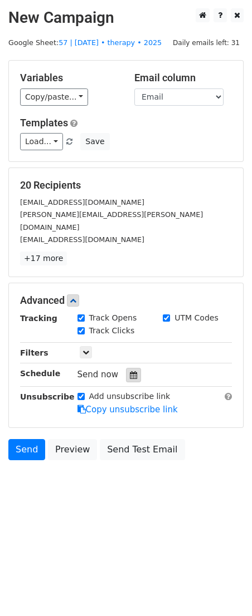
click at [130, 371] on icon at bounding box center [133, 375] width 7 height 8
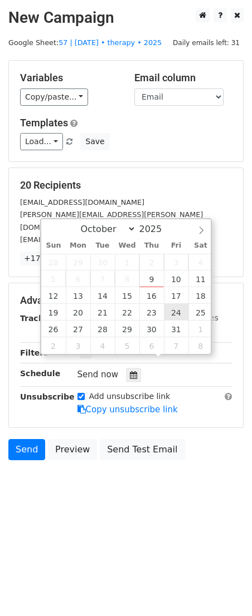
type input "[DATE] 12:00"
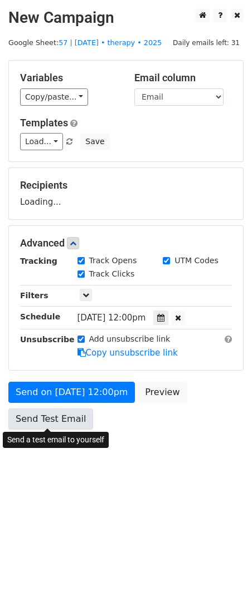
click at [48, 423] on link "Send Test Email" at bounding box center [50, 419] width 85 height 21
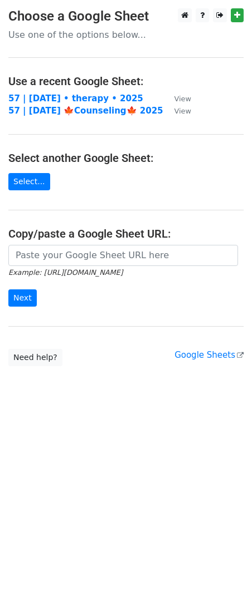
click at [70, 103] on td "57 | [DATE] • therapy • 2025" at bounding box center [85, 98] width 155 height 13
click at [55, 97] on strong "57 | [DATE] • therapy • 2025" at bounding box center [75, 99] width 135 height 10
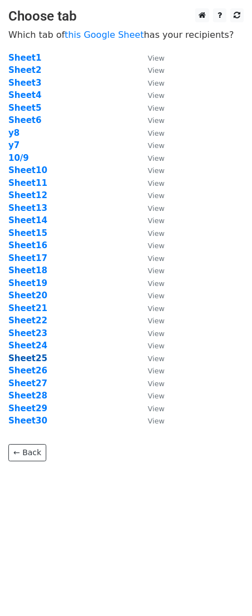
click at [36, 361] on strong "Sheet25" at bounding box center [27, 359] width 39 height 10
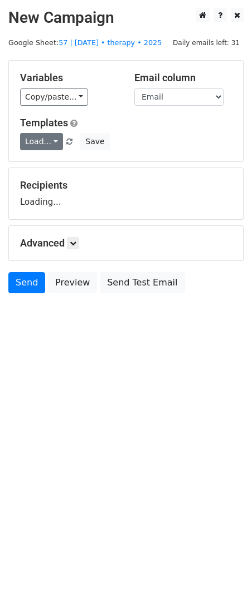
click at [47, 138] on link "Load..." at bounding box center [41, 141] width 43 height 17
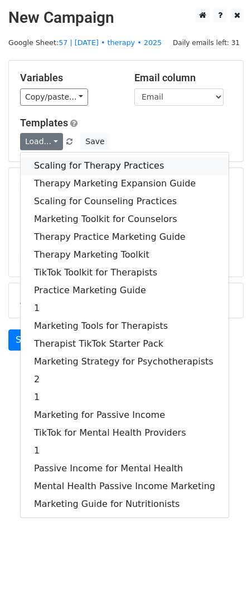
click at [59, 159] on link "Scaling for Therapy Practices" at bounding box center [125, 166] width 208 height 18
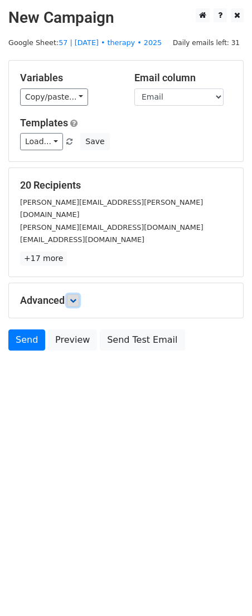
click at [75, 297] on icon at bounding box center [73, 300] width 7 height 7
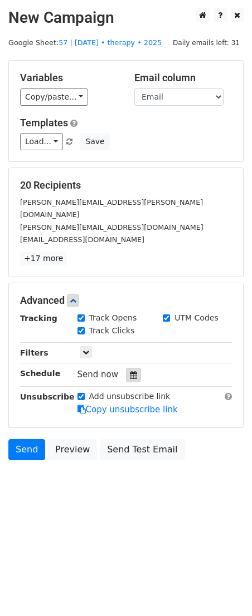
click at [130, 371] on icon at bounding box center [133, 375] width 7 height 8
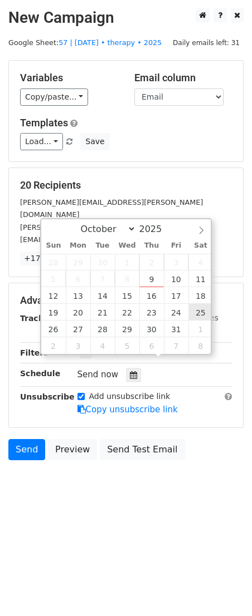
type input "2025-10-25 12:00"
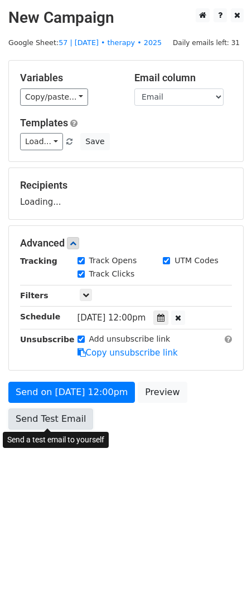
click at [65, 426] on link "Send Test Email" at bounding box center [50, 419] width 85 height 21
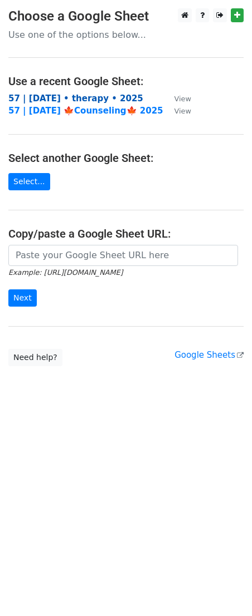
click at [75, 97] on strong "57 | [DATE] • therapy • 2025" at bounding box center [75, 99] width 135 height 10
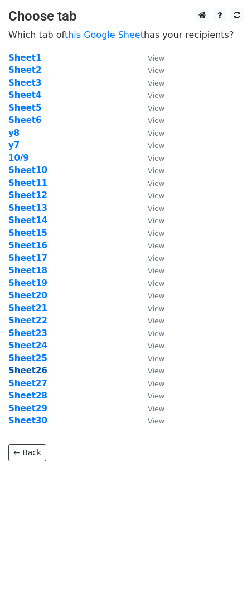
click at [40, 370] on strong "Sheet26" at bounding box center [27, 371] width 39 height 10
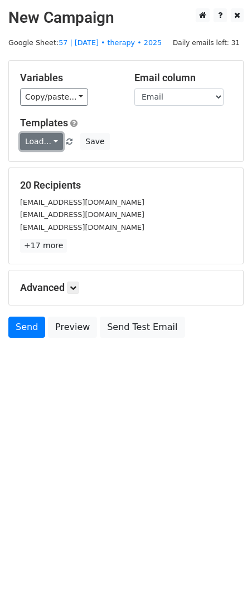
click at [42, 134] on link "Load..." at bounding box center [41, 141] width 43 height 17
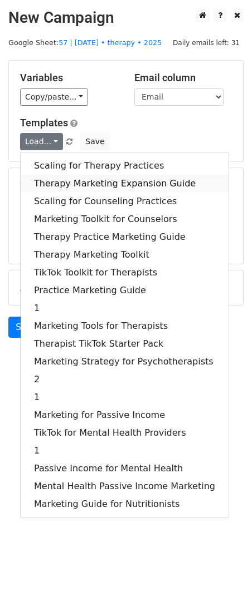
click at [58, 180] on link "Therapy Marketing Expansion Guide" at bounding box center [125, 184] width 208 height 18
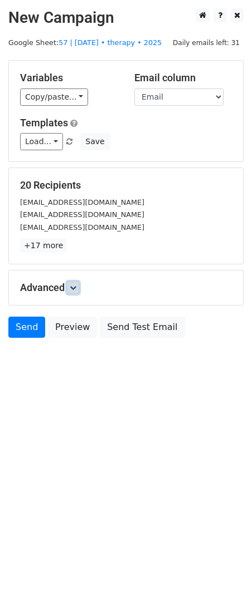
click at [75, 286] on icon at bounding box center [73, 287] width 7 height 7
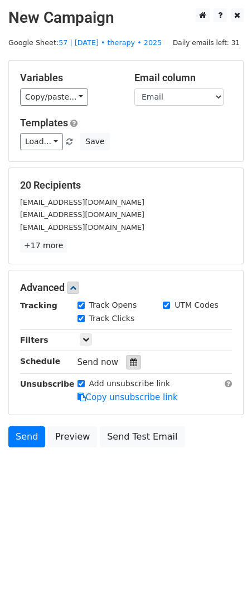
click at [135, 364] on div at bounding box center [133, 362] width 15 height 14
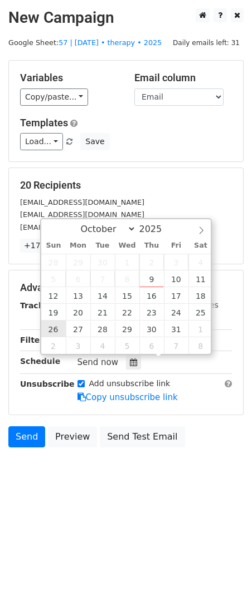
type input "[DATE] 12:00"
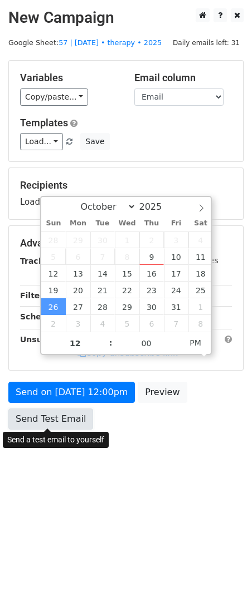
click at [57, 420] on link "Send Test Email" at bounding box center [50, 419] width 85 height 21
